Goal: Task Accomplishment & Management: Manage account settings

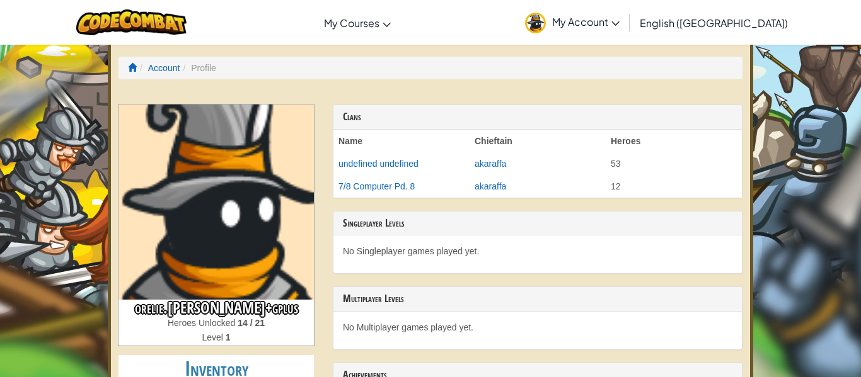
click at [185, 225] on img at bounding box center [215, 202] width 195 height 195
click at [200, 66] on li "Profile" at bounding box center [198, 68] width 36 height 13
click at [195, 272] on img at bounding box center [215, 202] width 195 height 195
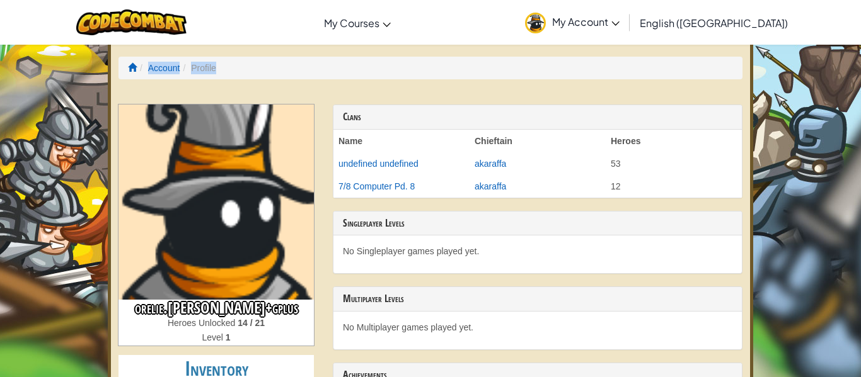
click at [195, 272] on img at bounding box center [215, 202] width 195 height 195
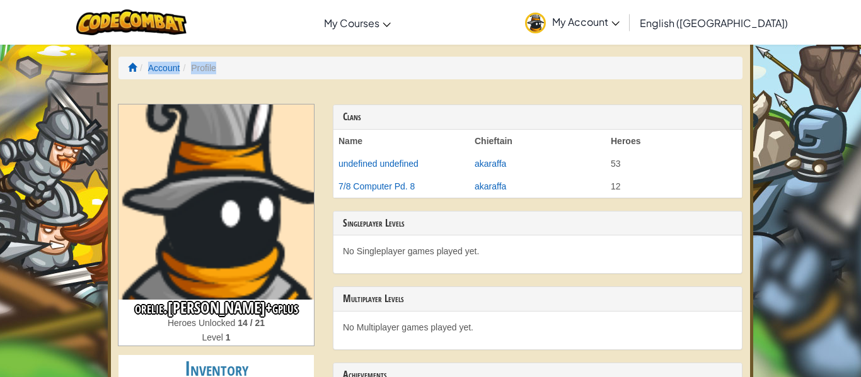
click at [195, 272] on img at bounding box center [215, 202] width 195 height 195
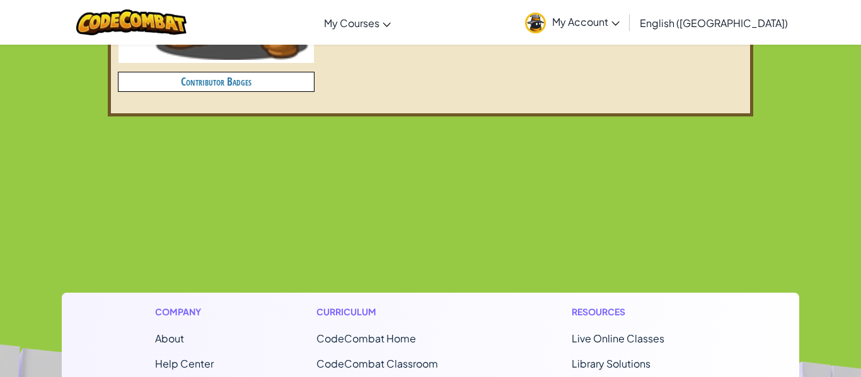
scroll to position [806, 0]
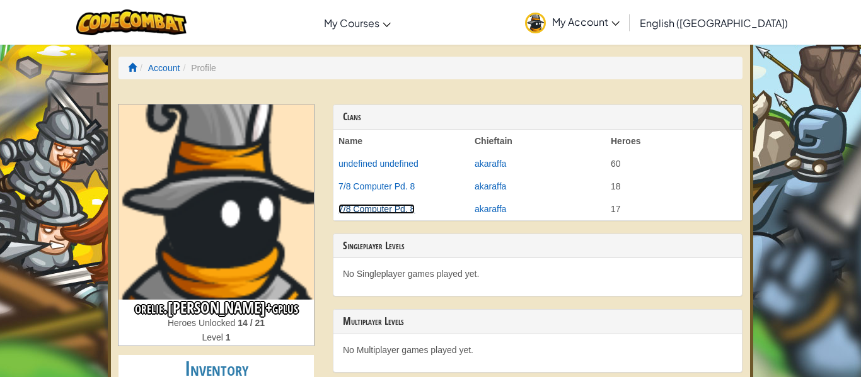
click at [348, 207] on link "7/8 Computer Pd. 8" at bounding box center [376, 209] width 76 height 10
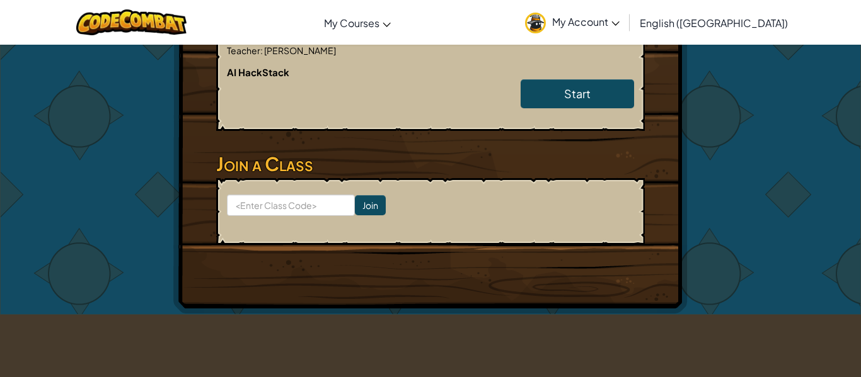
scroll to position [324, 0]
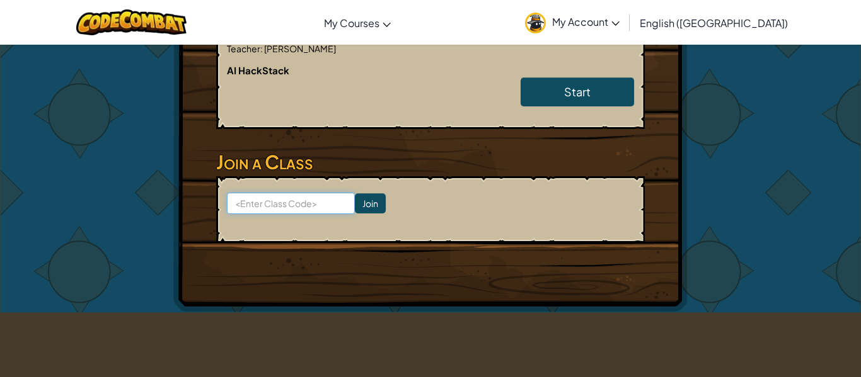
click at [290, 203] on input at bounding box center [291, 203] width 128 height 21
type input "HouseCookWest"
click at [371, 201] on input "Join" at bounding box center [370, 203] width 31 height 20
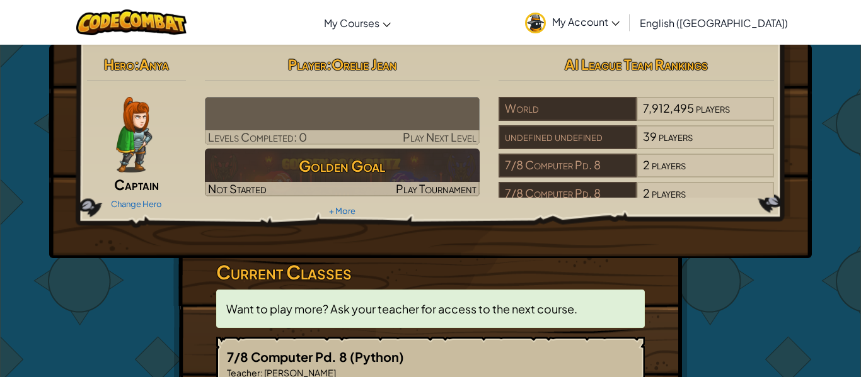
click at [132, 141] on img at bounding box center [134, 135] width 36 height 76
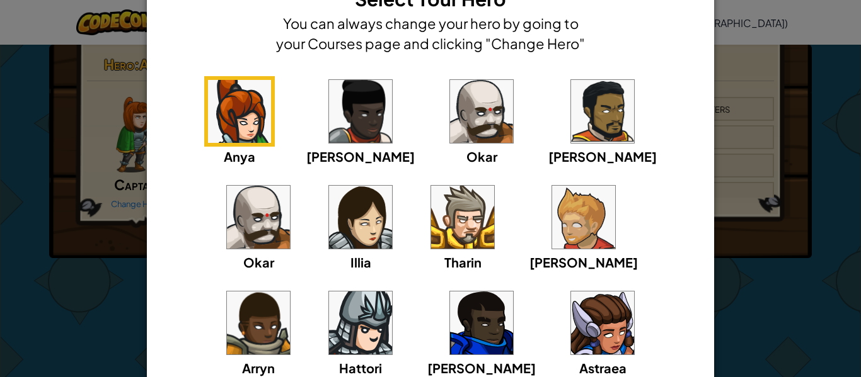
scroll to position [76, 0]
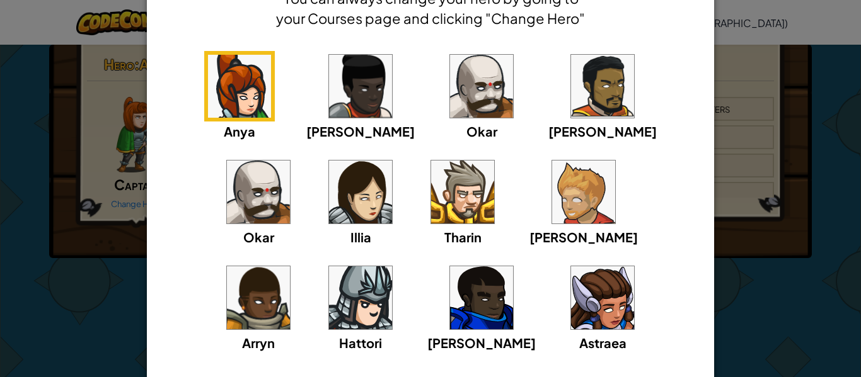
click at [860, 183] on div "× Select Your Hero You can always change your hero by going to your Courses pag…" at bounding box center [430, 188] width 861 height 377
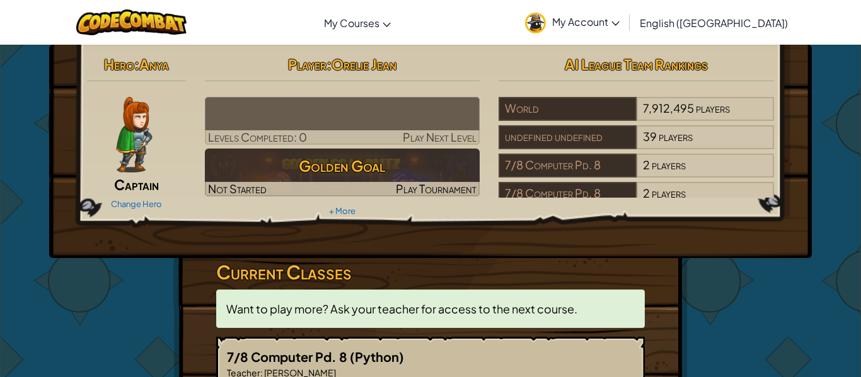
click at [140, 140] on img at bounding box center [134, 135] width 36 height 76
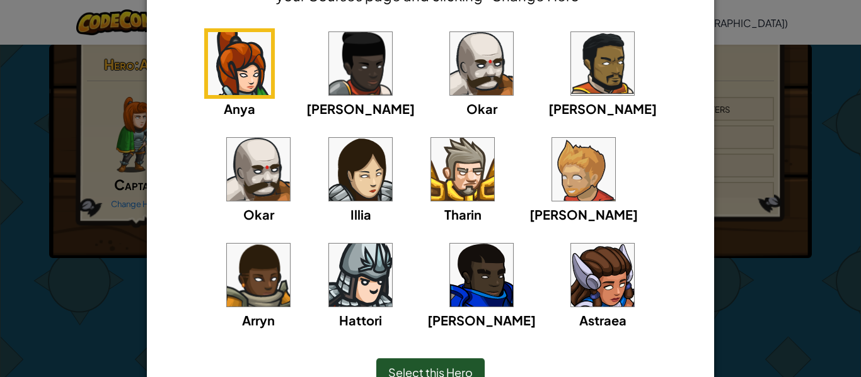
scroll to position [101, 0]
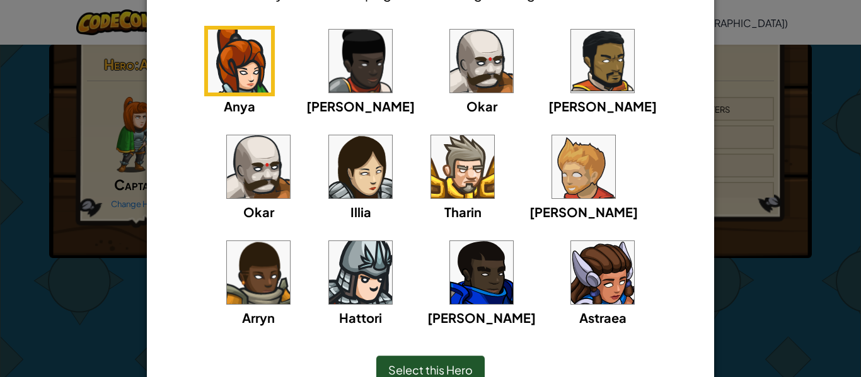
click at [450, 47] on img at bounding box center [481, 61] width 63 height 63
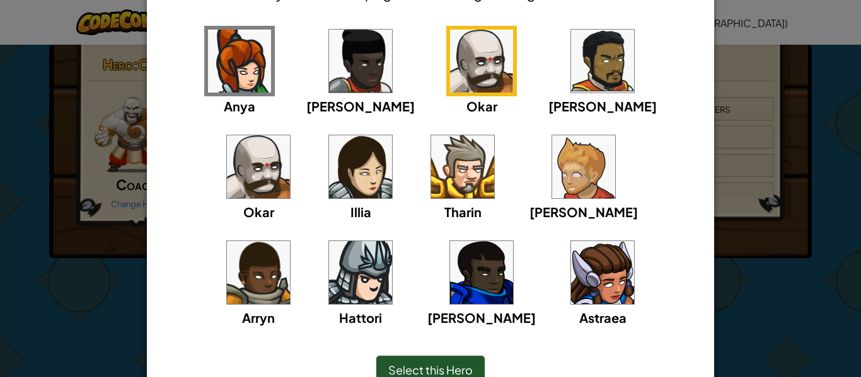
click at [427, 365] on span "Select this Hero" at bounding box center [430, 370] width 84 height 14
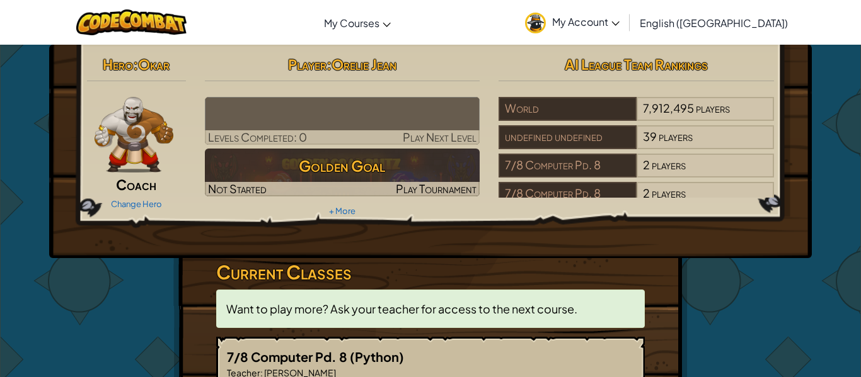
click at [152, 169] on img at bounding box center [134, 135] width 79 height 76
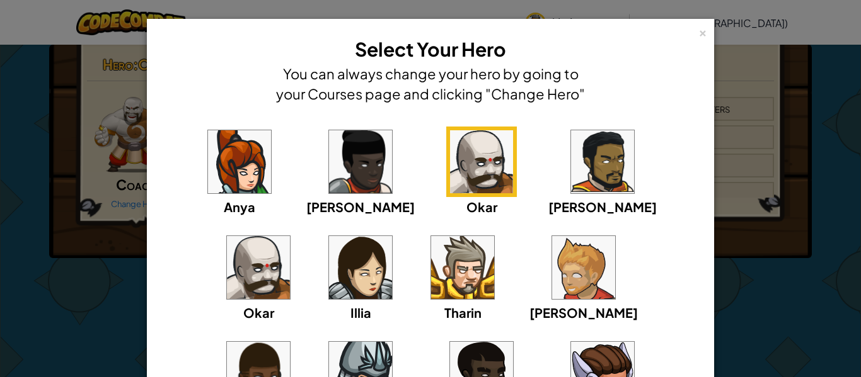
click at [552, 272] on img at bounding box center [583, 267] width 63 height 63
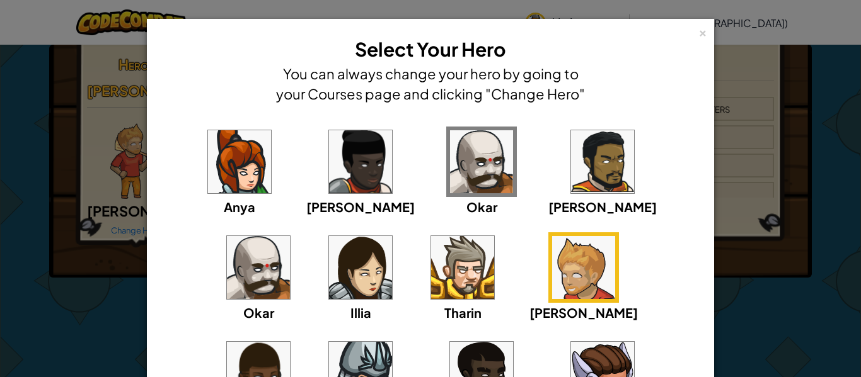
click at [450, 152] on img at bounding box center [481, 161] width 63 height 63
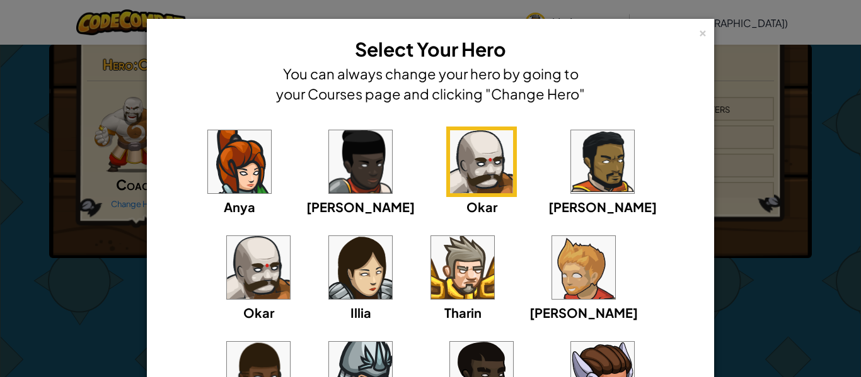
click at [791, 186] on div "× Select Your Hero You can always change your hero by going to your Courses pag…" at bounding box center [430, 188] width 861 height 377
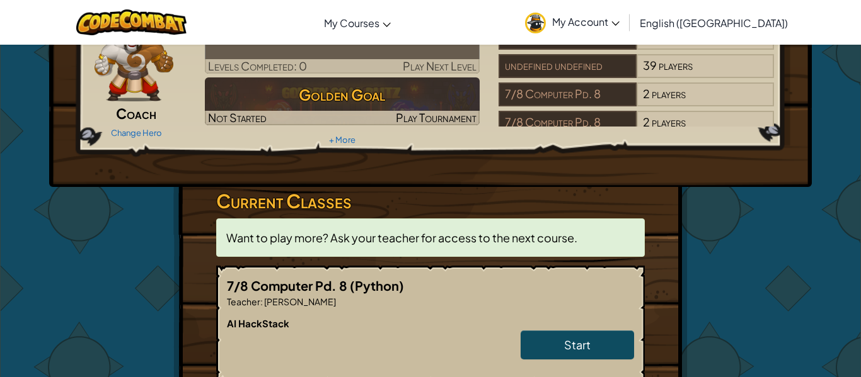
scroll to position [0, 0]
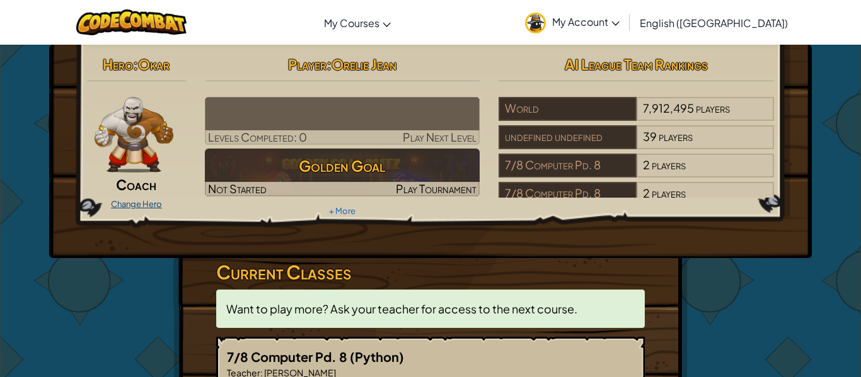
click at [134, 201] on link "Change Hero" at bounding box center [136, 204] width 51 height 10
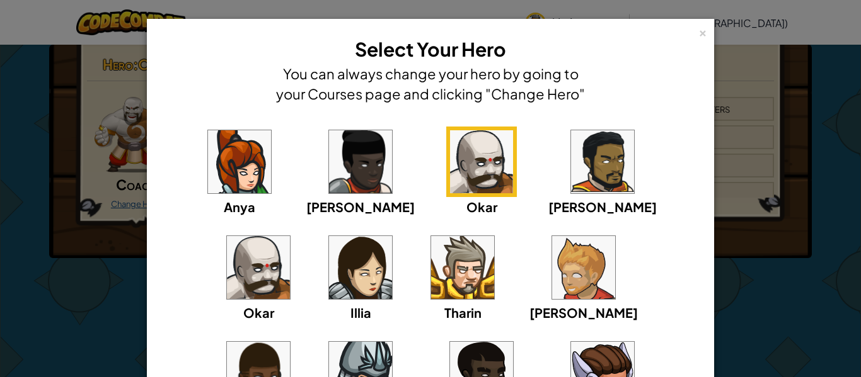
click at [134, 201] on div "× Select Your Hero You can always change your hero by going to your Courses pag…" at bounding box center [430, 188] width 861 height 377
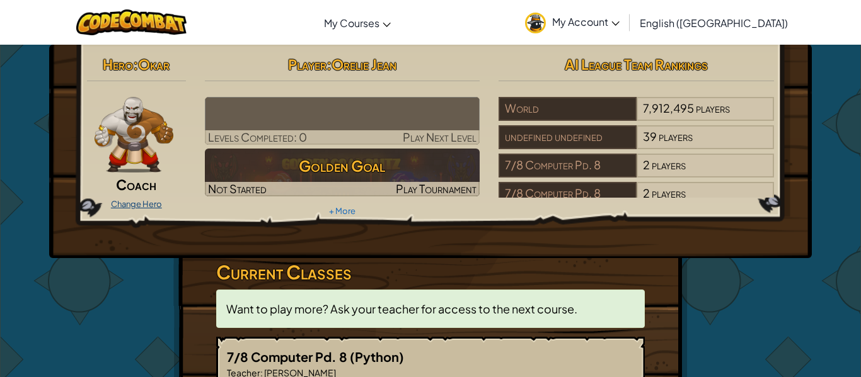
click at [142, 199] on link "Change Hero" at bounding box center [136, 204] width 51 height 10
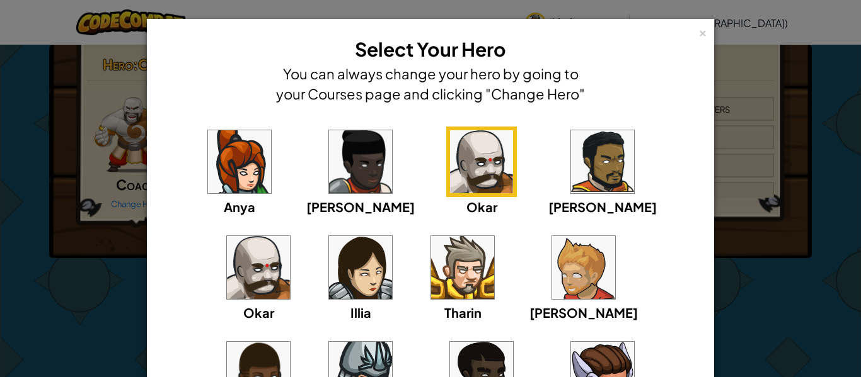
click at [126, 255] on div "× Select Your Hero You can always change your hero by going to your Courses pag…" at bounding box center [430, 188] width 861 height 377
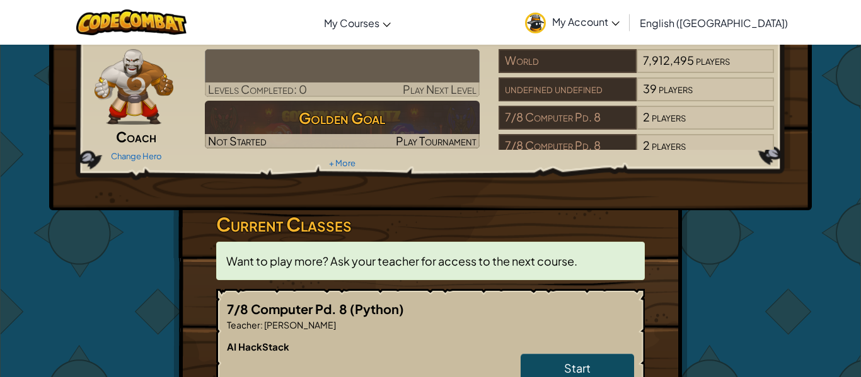
scroll to position [50, 0]
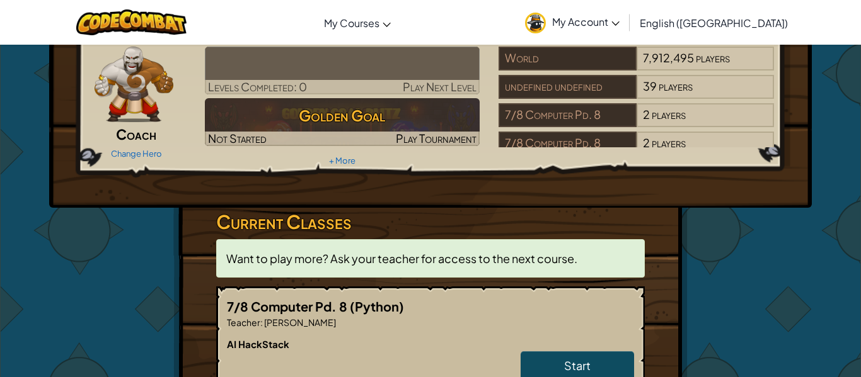
click at [546, 21] on img at bounding box center [535, 23] width 21 height 21
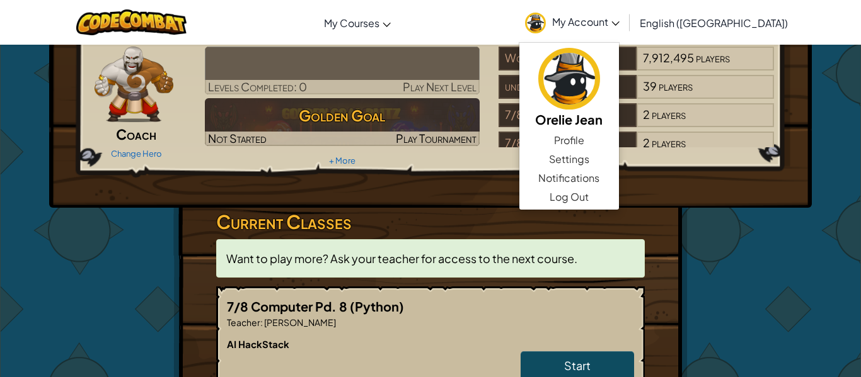
click at [723, 219] on div "Hero : Okar Coach Change Hero Player : [PERSON_NAME] Completed: 0 Play Next Lev…" at bounding box center [430, 290] width 737 height 592
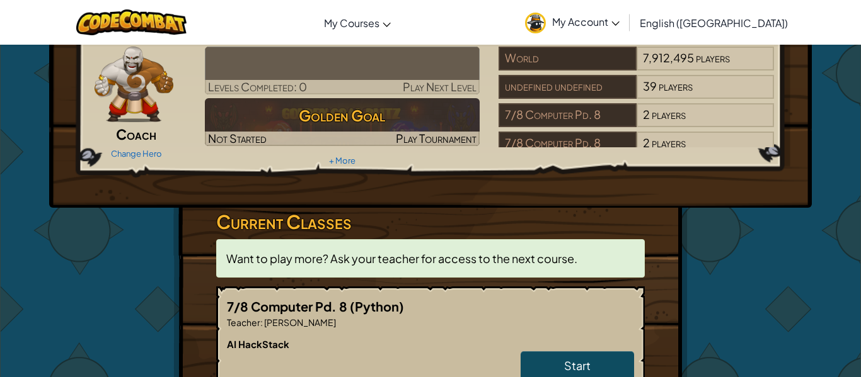
click at [619, 20] on span "My Account" at bounding box center [585, 21] width 67 height 13
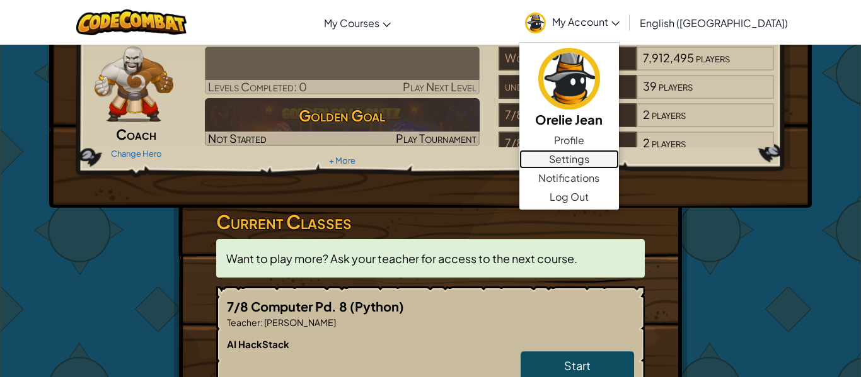
click at [619, 157] on link "Settings" at bounding box center [569, 159] width 100 height 19
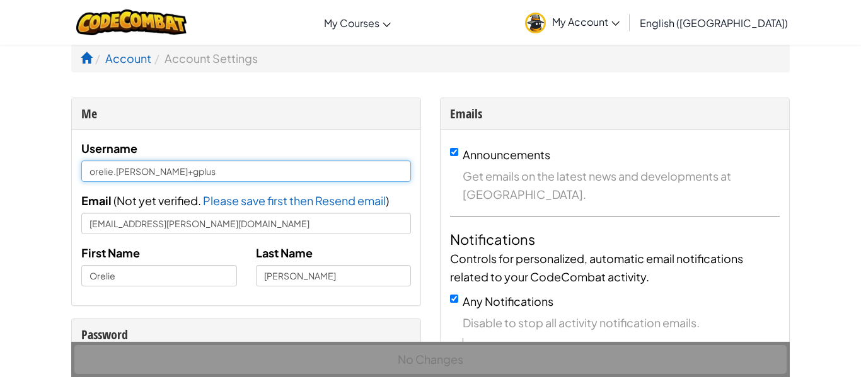
click at [242, 169] on input "orelie.[PERSON_NAME]+gplus" at bounding box center [246, 171] width 330 height 21
type input "orelie"
